Goal: Transaction & Acquisition: Purchase product/service

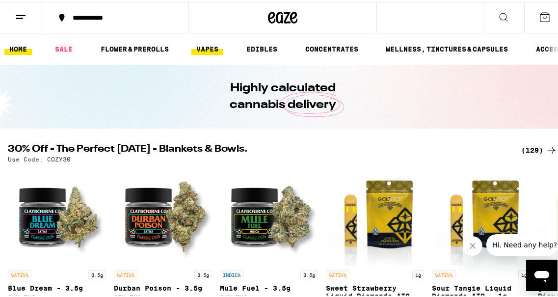
click at [206, 49] on link "VAPES" at bounding box center [207, 47] width 32 height 12
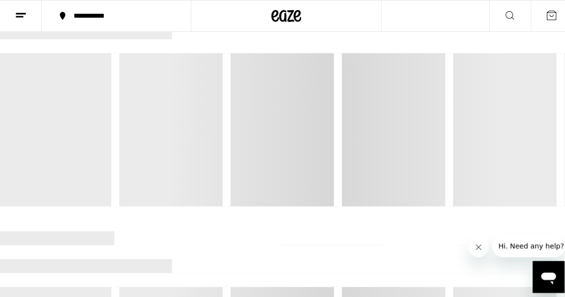
scroll to position [147, 0]
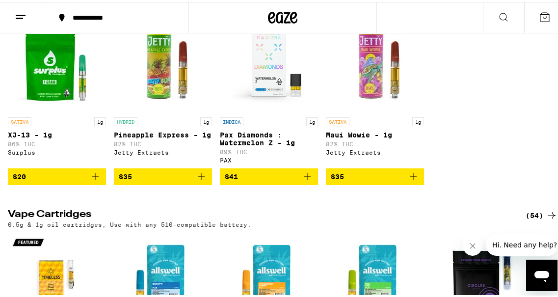
click at [93, 178] on icon "Add to bag" at bounding box center [95, 174] width 7 height 7
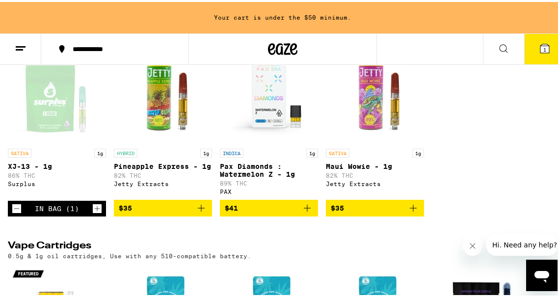
click at [96, 212] on icon "Increment" at bounding box center [97, 207] width 9 height 12
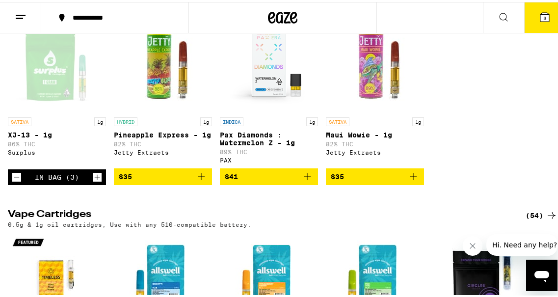
click at [540, 19] on icon at bounding box center [544, 15] width 9 height 9
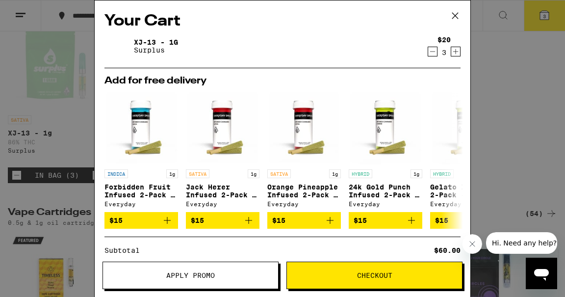
click at [360, 277] on span "Checkout" at bounding box center [374, 275] width 35 height 7
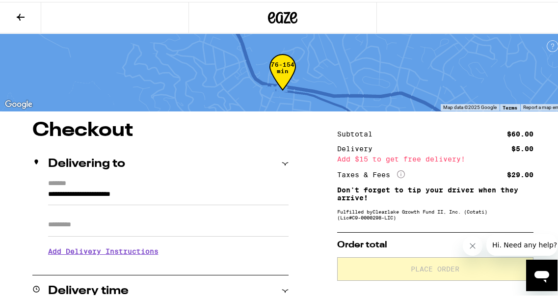
click at [212, 188] on input "**********" at bounding box center [168, 194] width 240 height 17
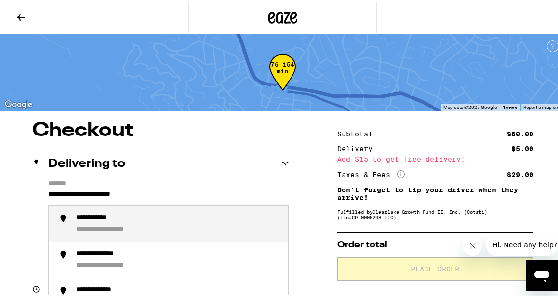
click at [206, 193] on input "**********" at bounding box center [168, 194] width 240 height 17
type input "**********"
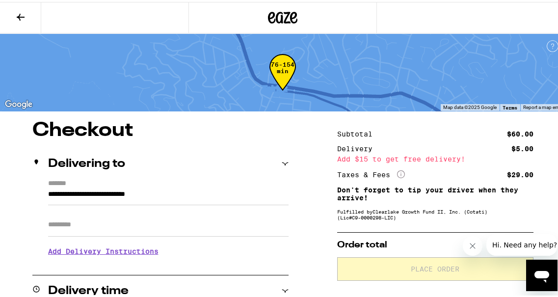
click at [258, 155] on div "Delivering to" at bounding box center [160, 161] width 256 height 31
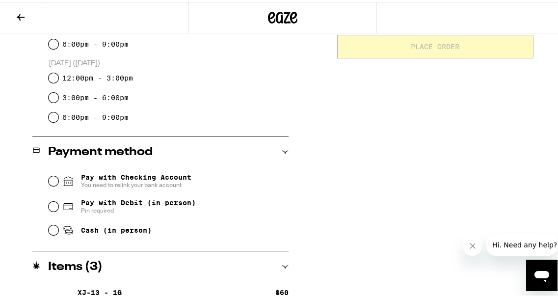
scroll to position [225, 0]
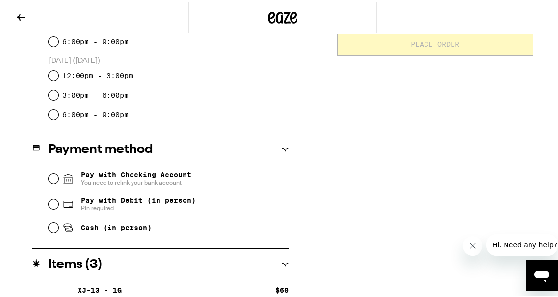
click at [54, 199] on div "Pay with Debit (in person) Pin required" at bounding box center [169, 202] width 240 height 26
click at [52, 201] on input "Pay with Debit (in person) Pin required" at bounding box center [54, 202] width 10 height 10
radio input "true"
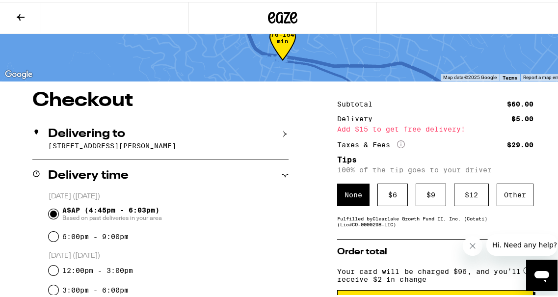
scroll to position [14, 0]
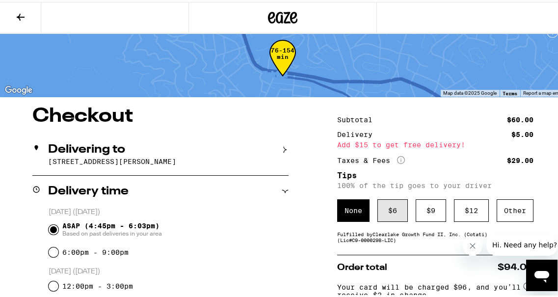
click at [388, 211] on div "$ 6" at bounding box center [392, 208] width 30 height 23
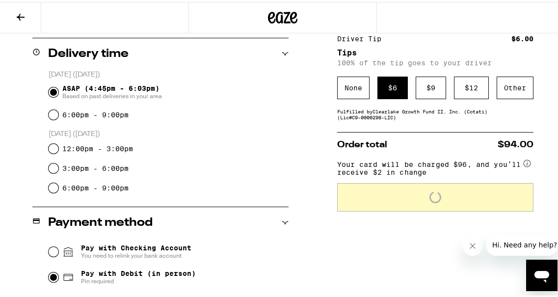
scroll to position [159, 0]
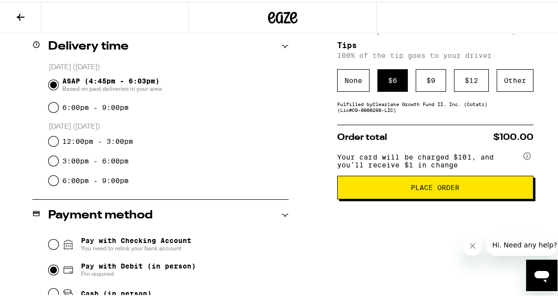
click at [421, 189] on span "Place Order" at bounding box center [434, 185] width 49 height 7
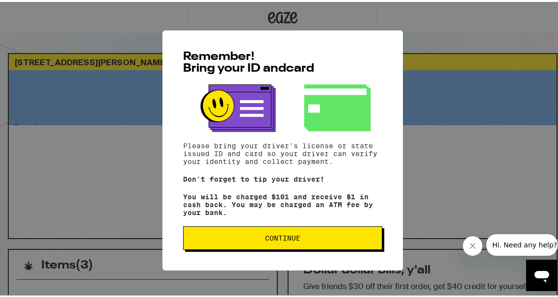
click at [302, 239] on span "Continue" at bounding box center [282, 235] width 182 height 7
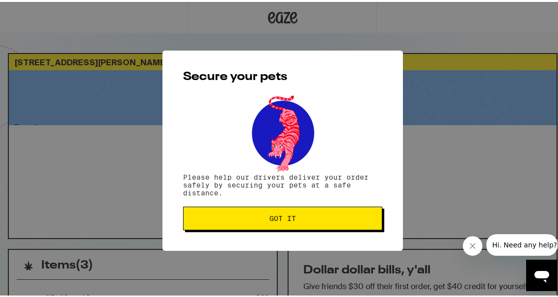
click at [306, 226] on button "Got it" at bounding box center [282, 217] width 199 height 24
